Goal: Information Seeking & Learning: Learn about a topic

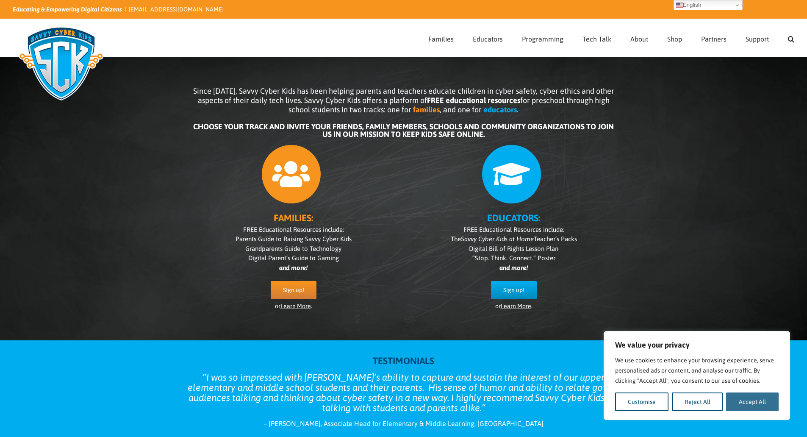
click at [745, 409] on button "Accept All" at bounding box center [752, 401] width 53 height 19
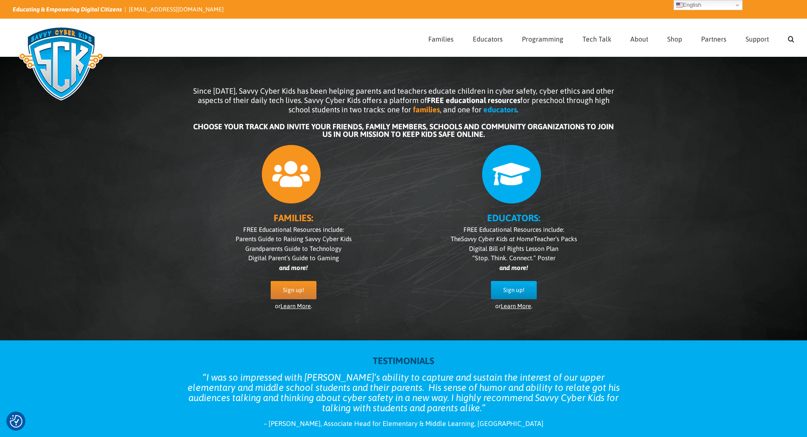
checkbox input "true"
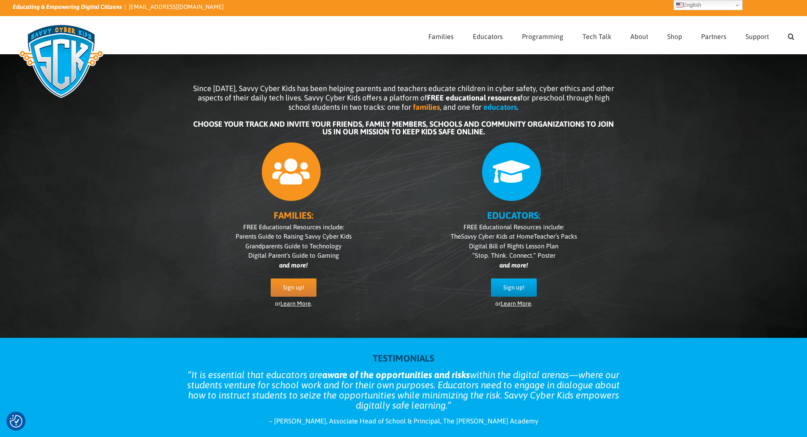
scroll to position [6, 0]
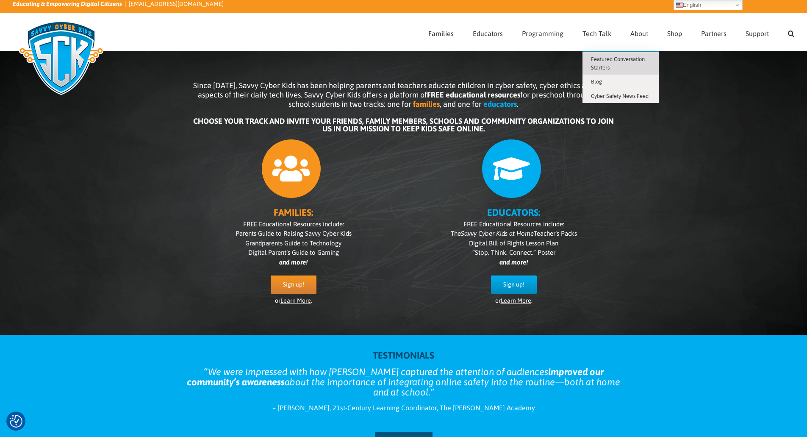
click at [605, 58] on span "Featured Conversation Starters" at bounding box center [618, 63] width 54 height 15
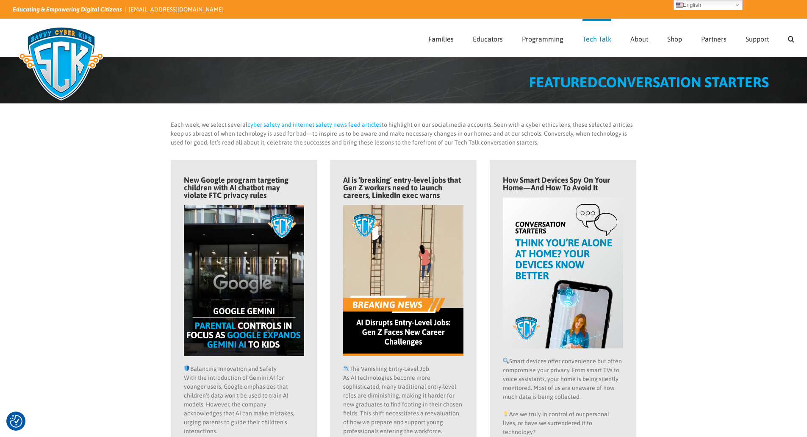
click at [604, 58] on div "FEATURED CONVERSATION STARTERS" at bounding box center [403, 80] width 807 height 47
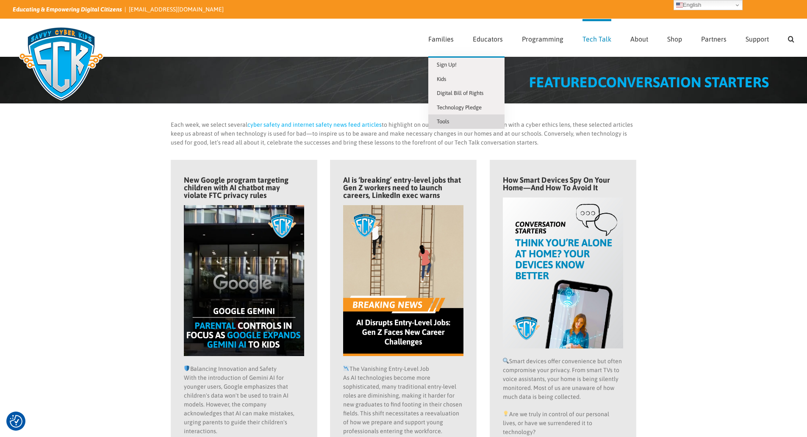
click at [447, 121] on span "Tools" at bounding box center [443, 121] width 12 height 6
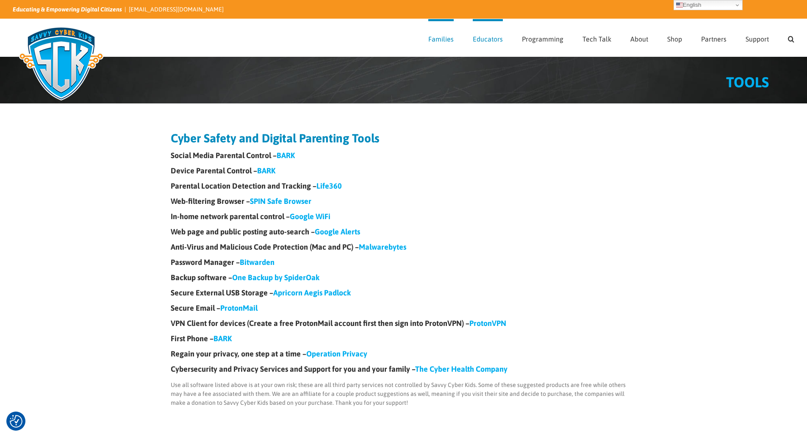
click at [282, 156] on link "BARK" at bounding box center [286, 155] width 18 height 9
